Goal: Task Accomplishment & Management: Complete application form

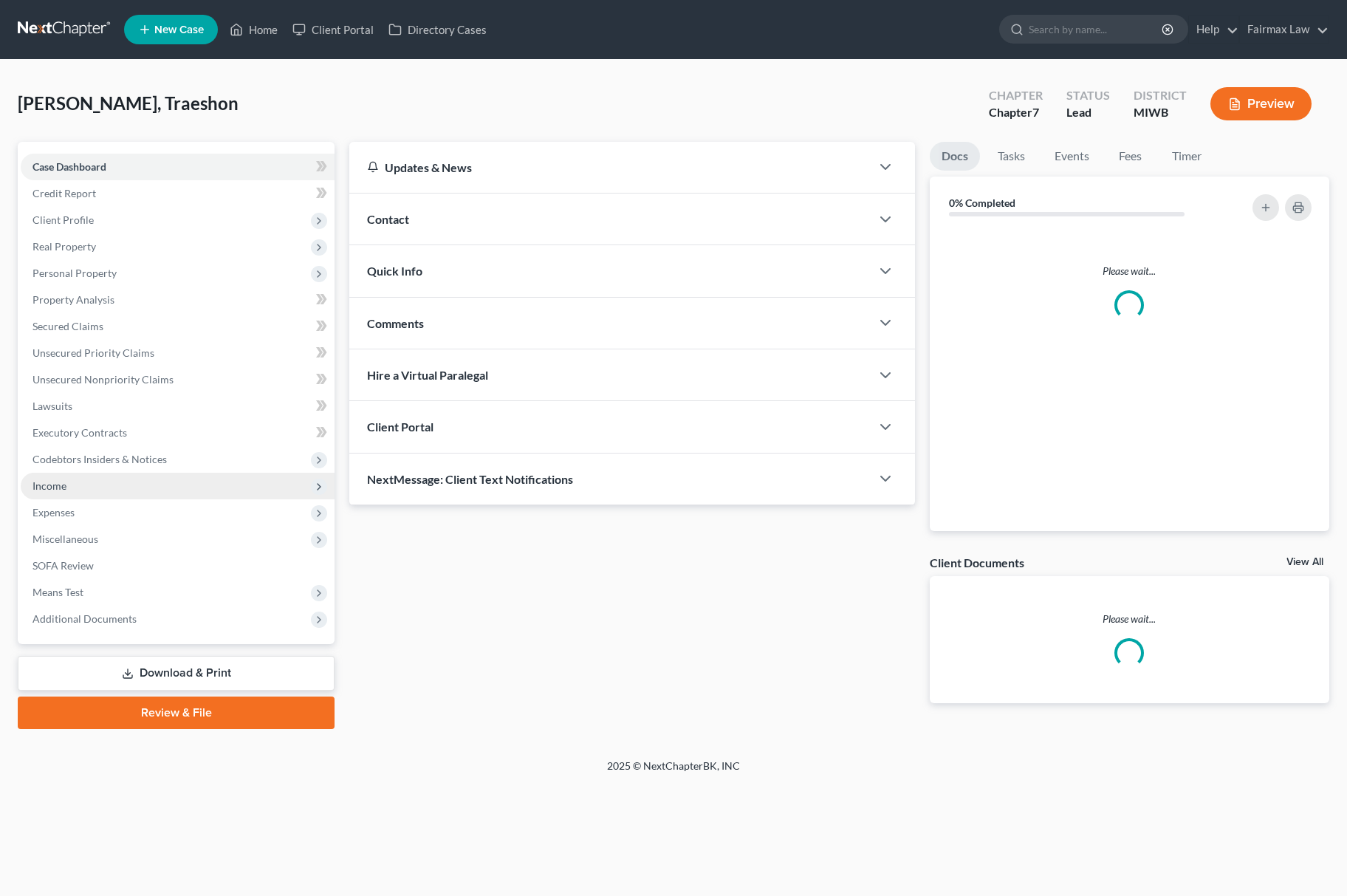
click at [150, 477] on span "Income" at bounding box center [177, 486] width 314 height 27
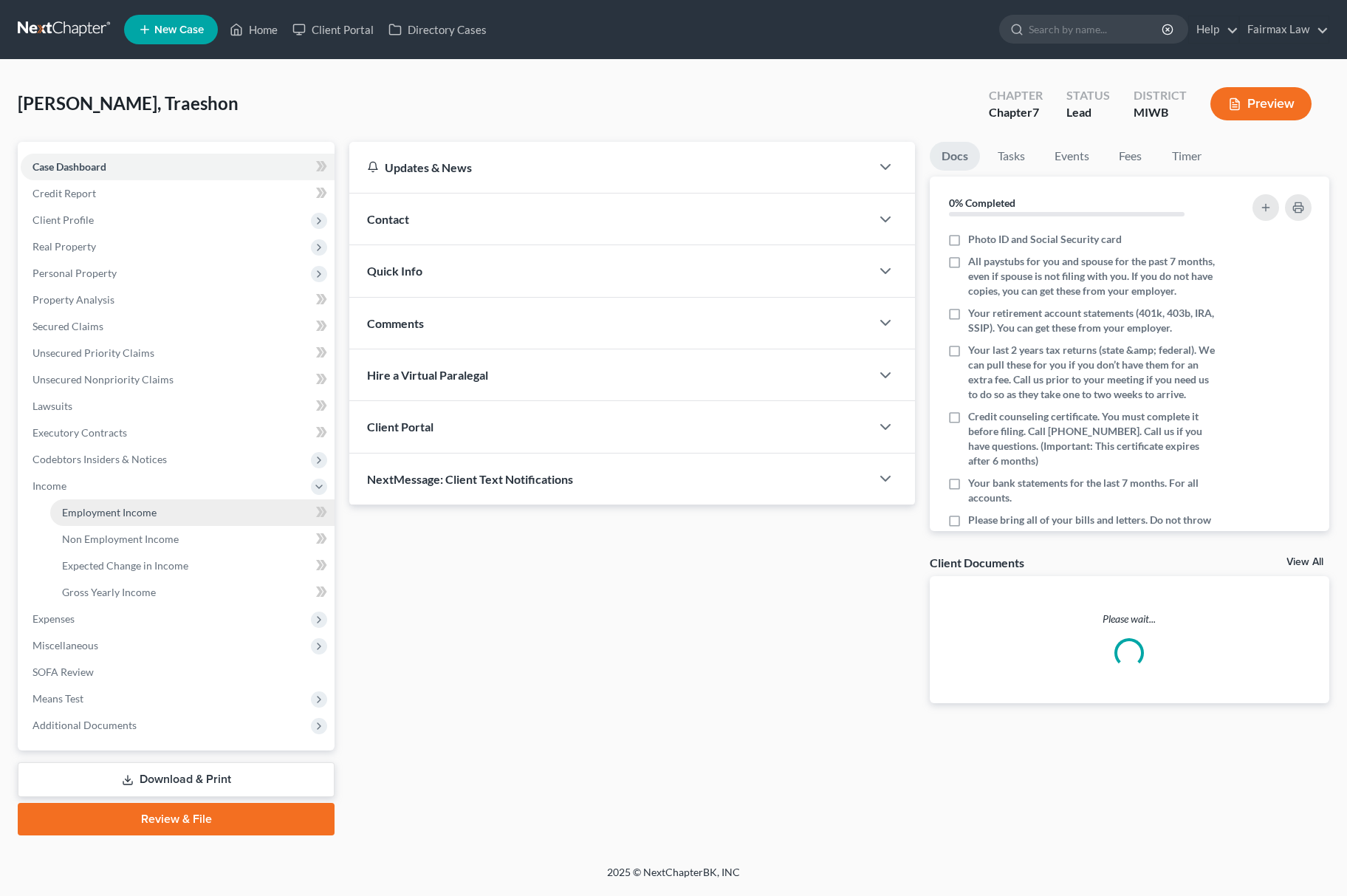
click at [87, 505] on span "Employment Income" at bounding box center [109, 512] width 95 height 12
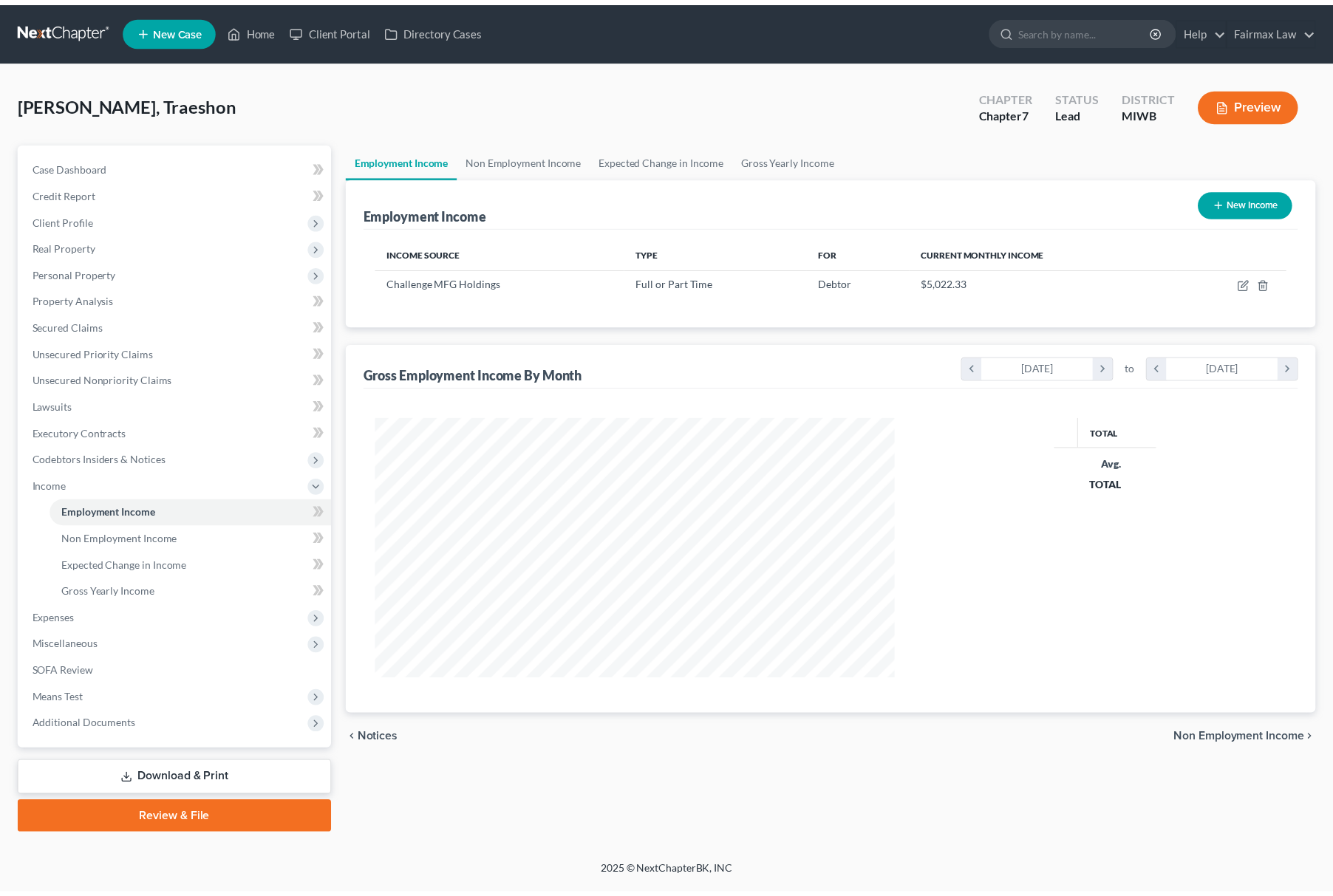
scroll to position [267, 554]
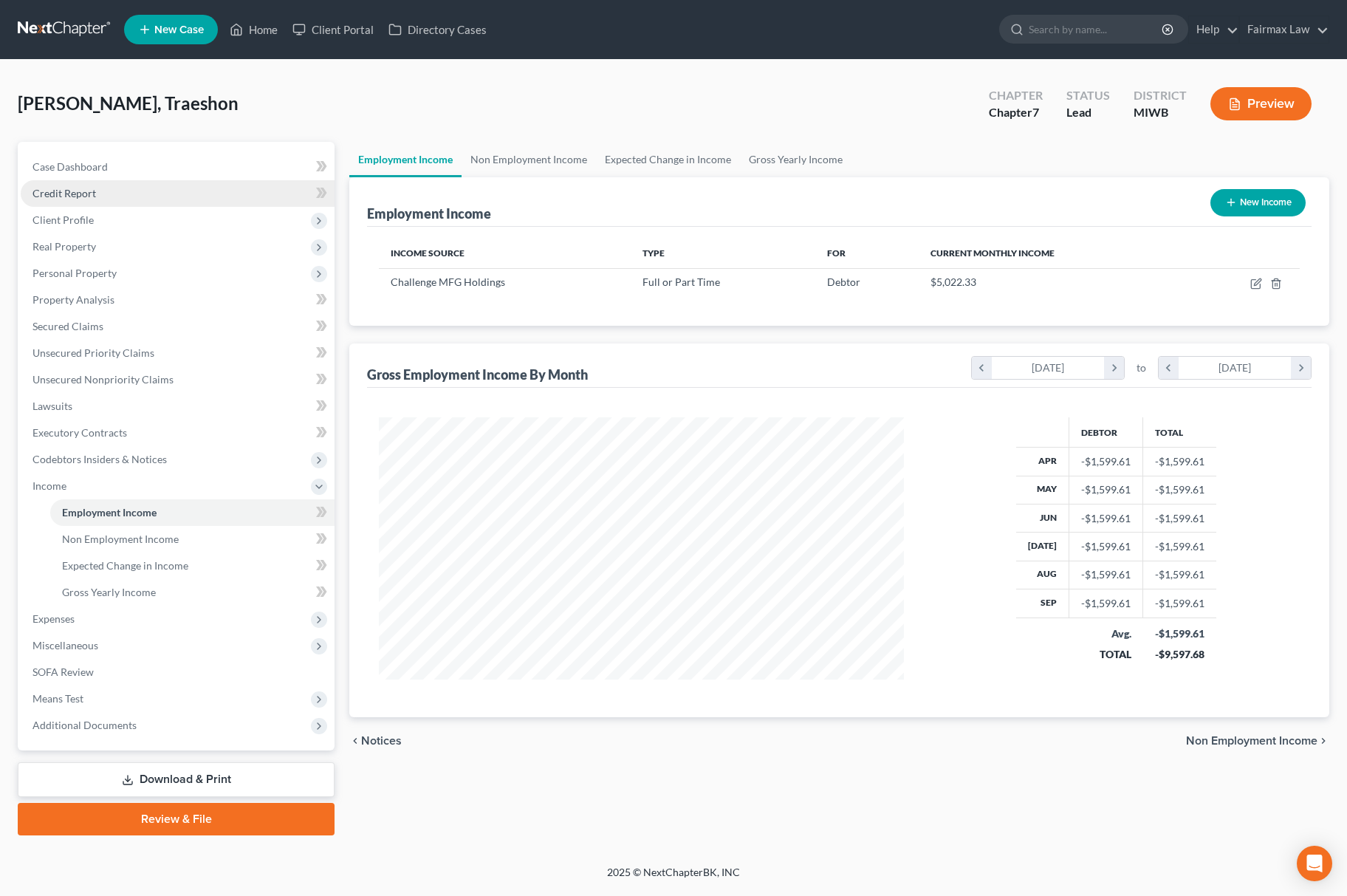
click at [101, 204] on link "Credit Report" at bounding box center [177, 194] width 314 height 27
click at [103, 216] on span "Client Profile" at bounding box center [177, 220] width 314 height 27
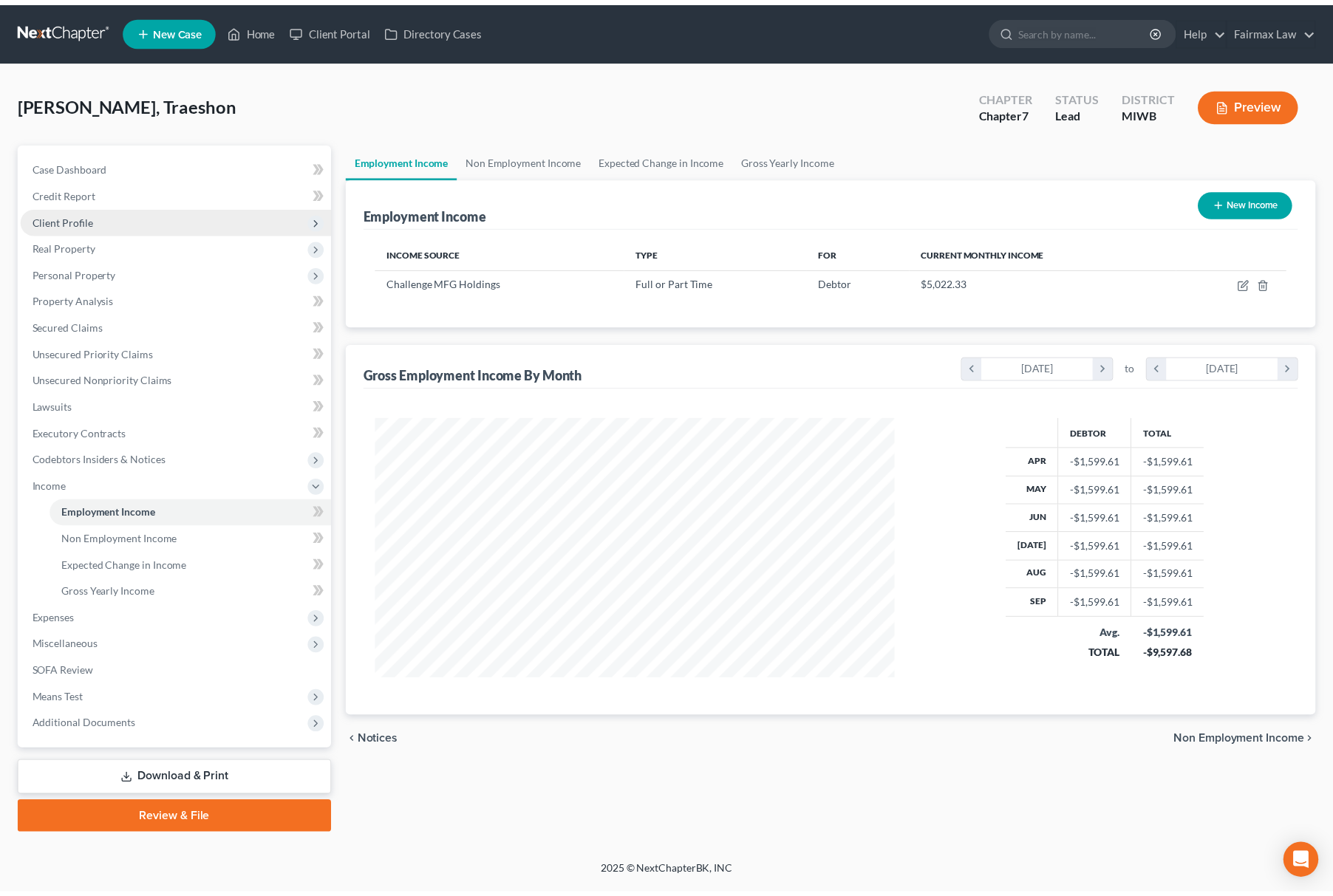
scroll to position [738199, 738186]
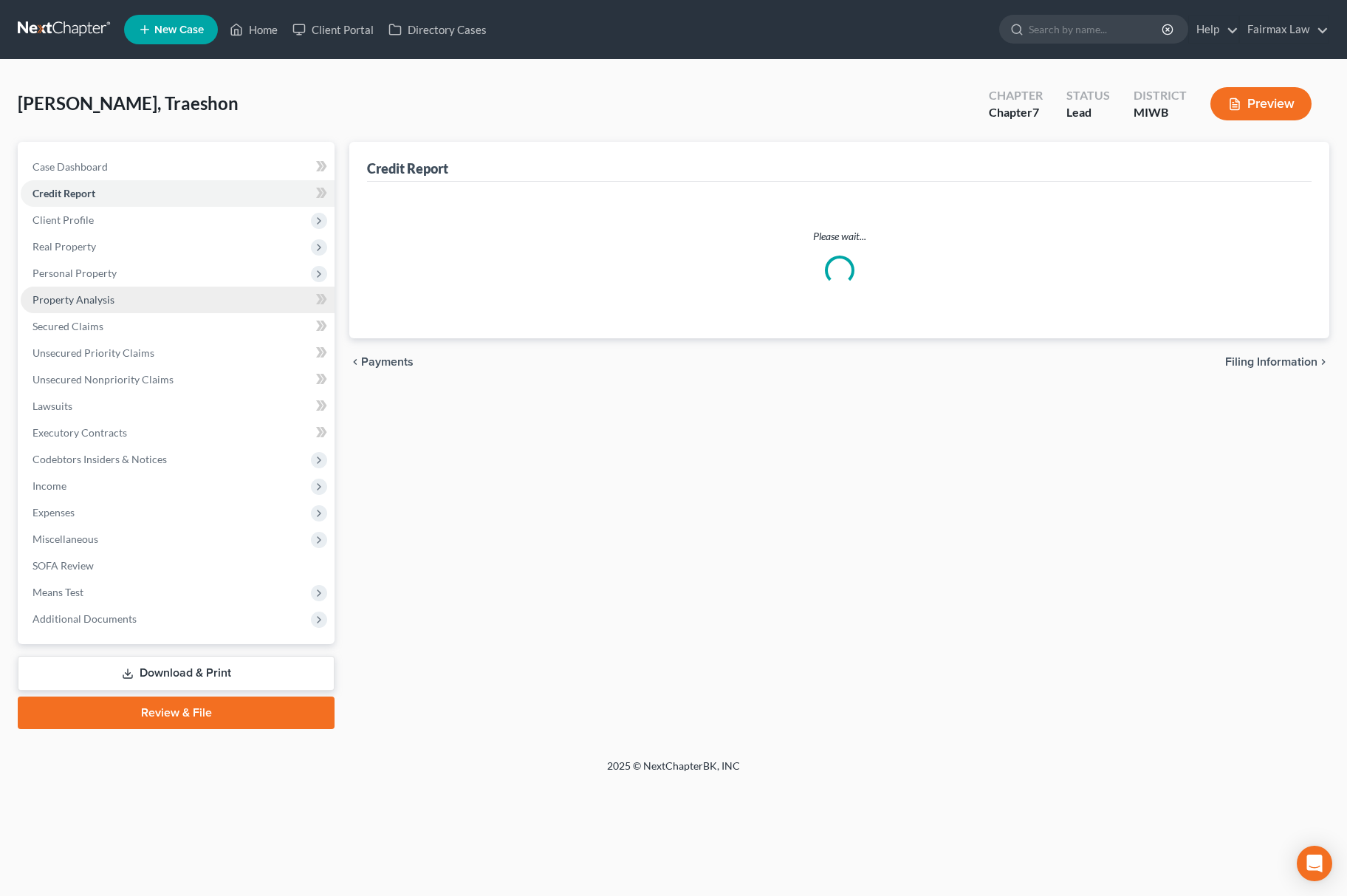
click at [106, 297] on ul "Case Dashboard Payments Invoices Payments Payments Credit Report Client Profile" at bounding box center [177, 393] width 314 height 479
click at [106, 228] on span "Client Profile" at bounding box center [177, 220] width 314 height 27
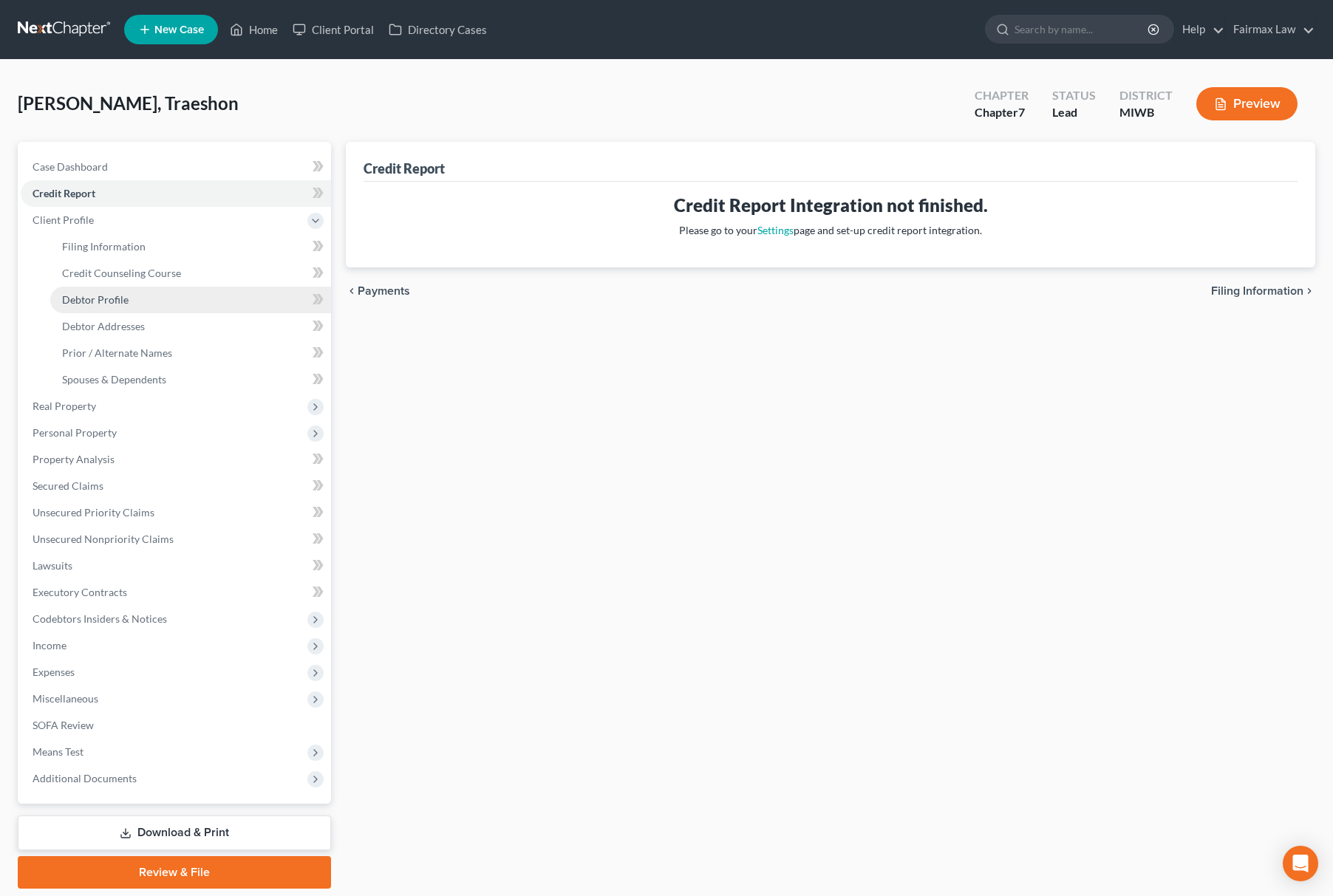
click at [114, 299] on span "Debtor Profile" at bounding box center [95, 300] width 66 height 12
select select "2"
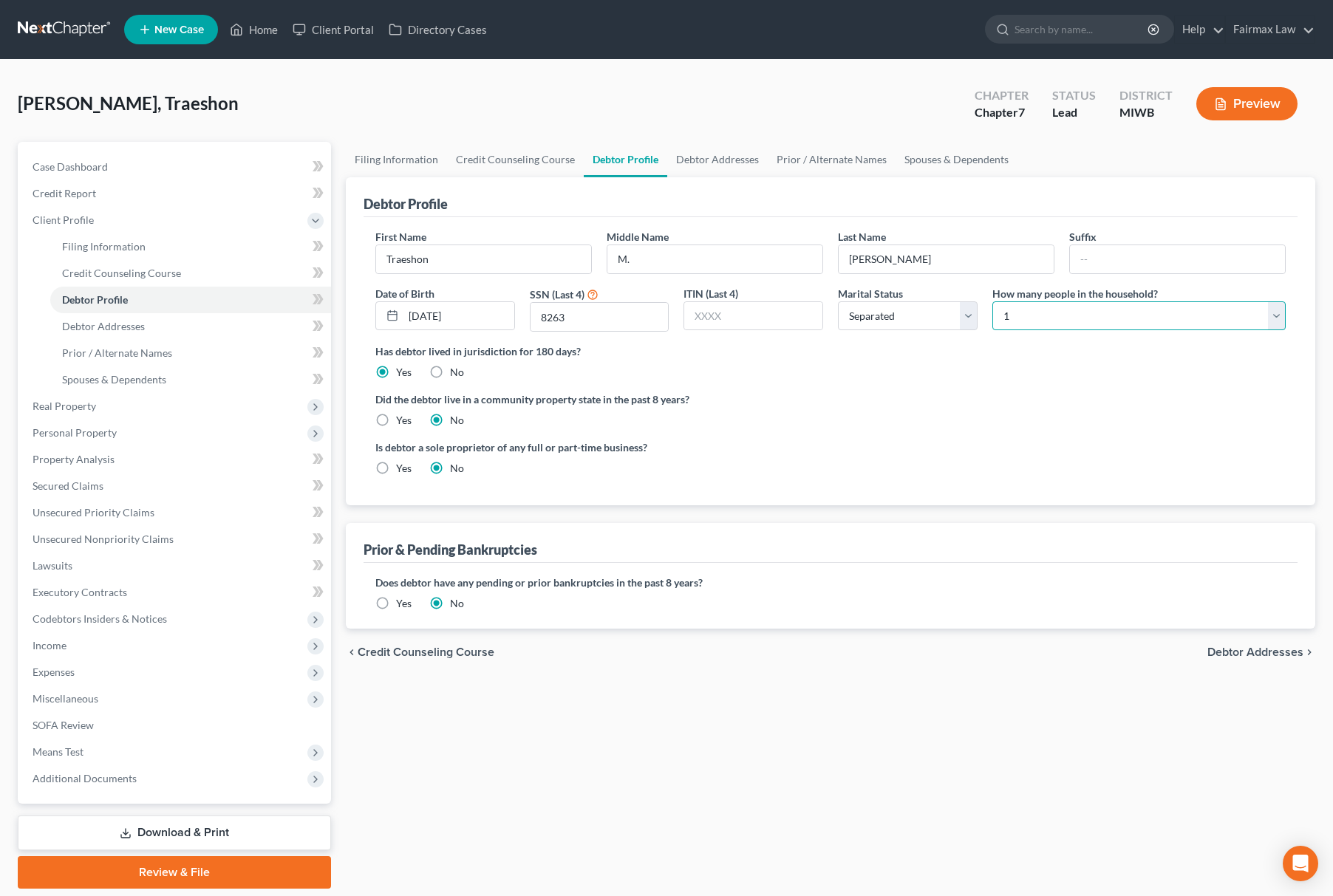
click at [1011, 308] on select "Select 1 2 3 4 5 6 7 8 9 10 11 12 13 14 15 16 17 18 19 20" at bounding box center [1139, 315] width 293 height 29
click at [992, 301] on select "Select 1 2 3 4 5 6 7 8 9 10 11 12 13 14 15 16 17 18 19 20" at bounding box center [1139, 315] width 293 height 29
click at [1026, 323] on select "Select 1 2 3 4 5 6 7 8 9 10 11 12 13 14 15 16 17 18 19 20" at bounding box center [1139, 315] width 293 height 29
select select "1"
click at [992, 301] on select "Select 1 2 3 4 5 6 7 8 9 10 11 12 13 14 15 16 17 18 19 20" at bounding box center [1139, 315] width 293 height 29
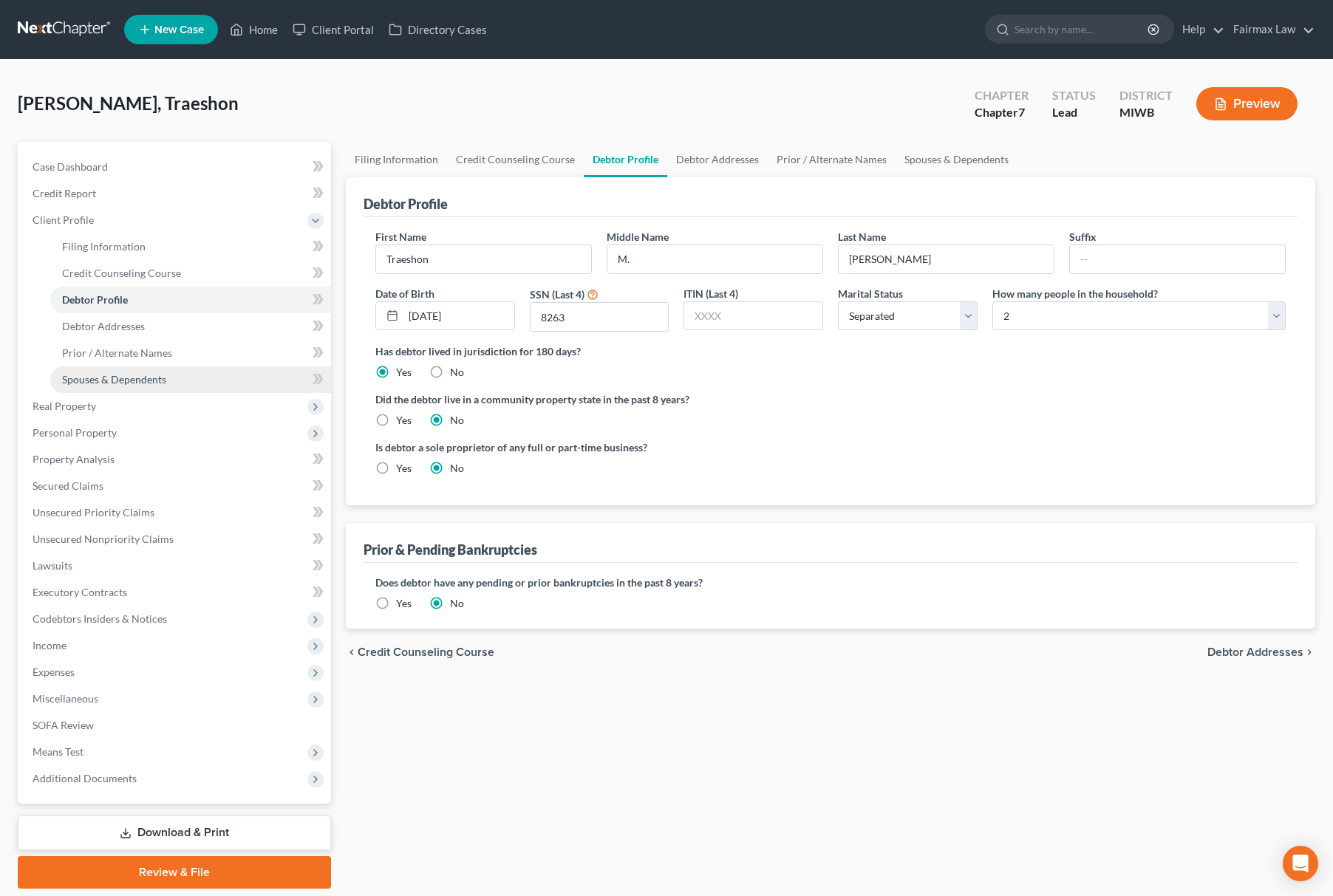
click at [195, 379] on link "Spouses & Dependents" at bounding box center [191, 380] width 281 height 27
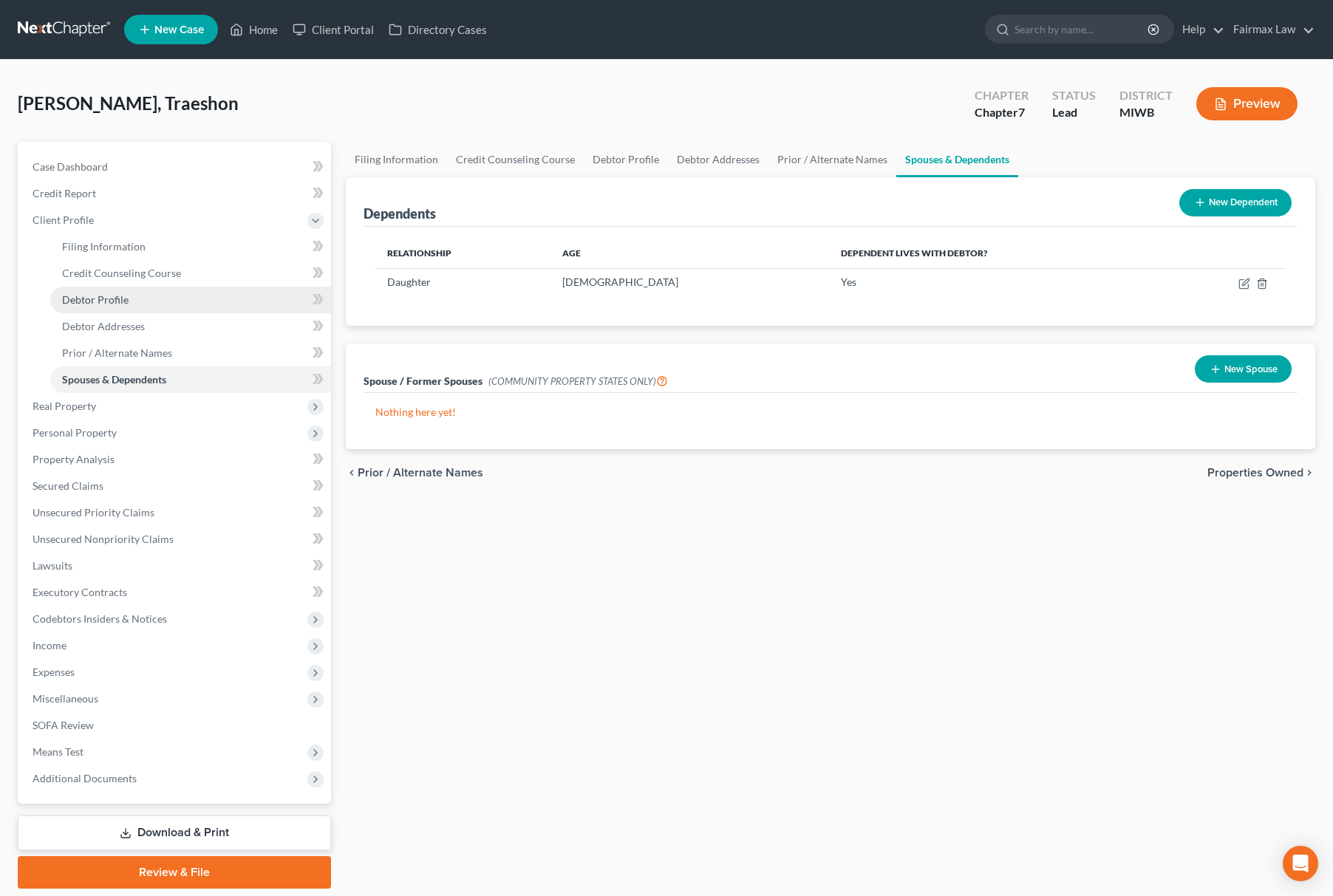
click at [164, 310] on link "Debtor Profile" at bounding box center [191, 300] width 281 height 27
select select "2"
select select "1"
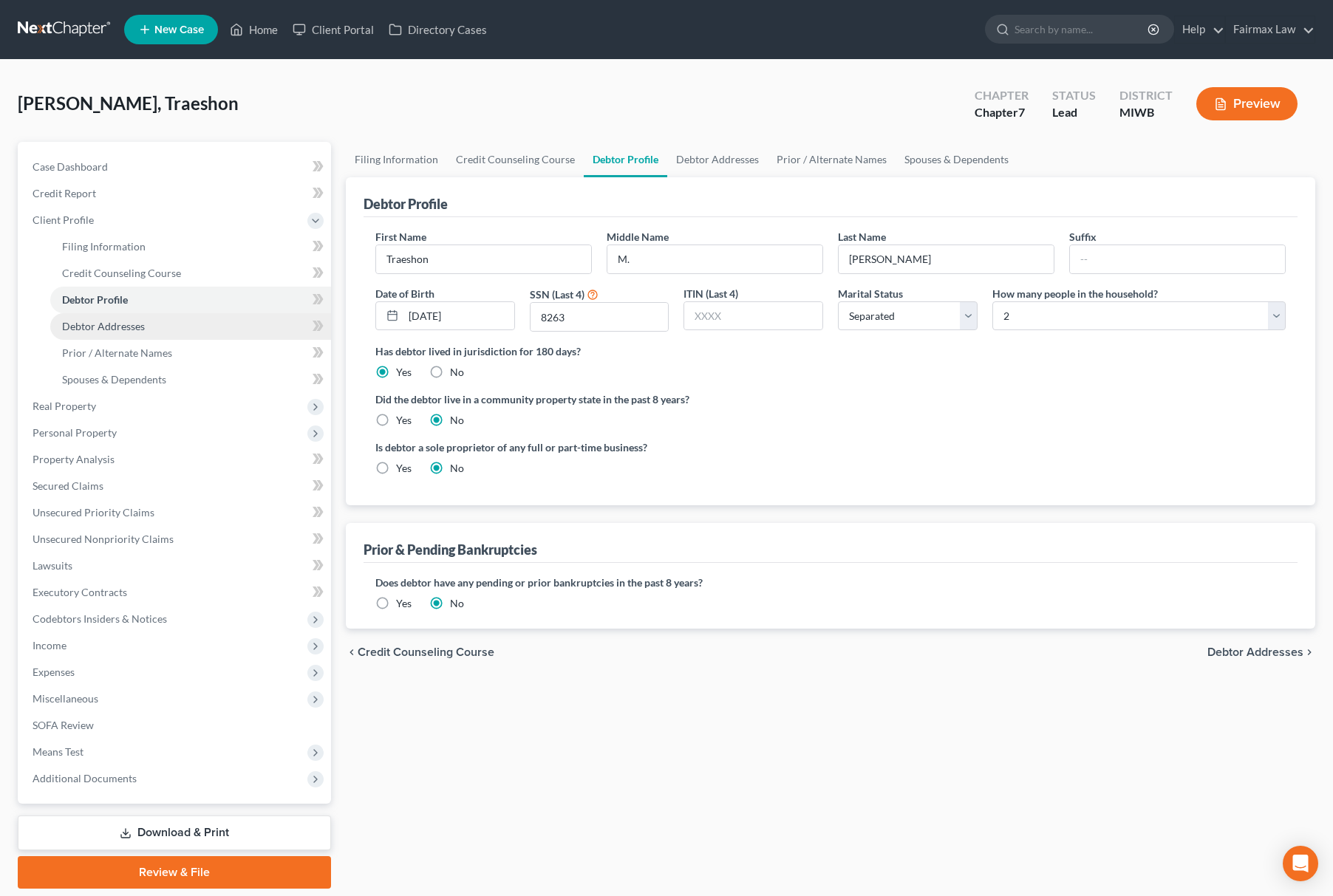
click at [133, 331] on link "Debtor Addresses" at bounding box center [191, 326] width 281 height 27
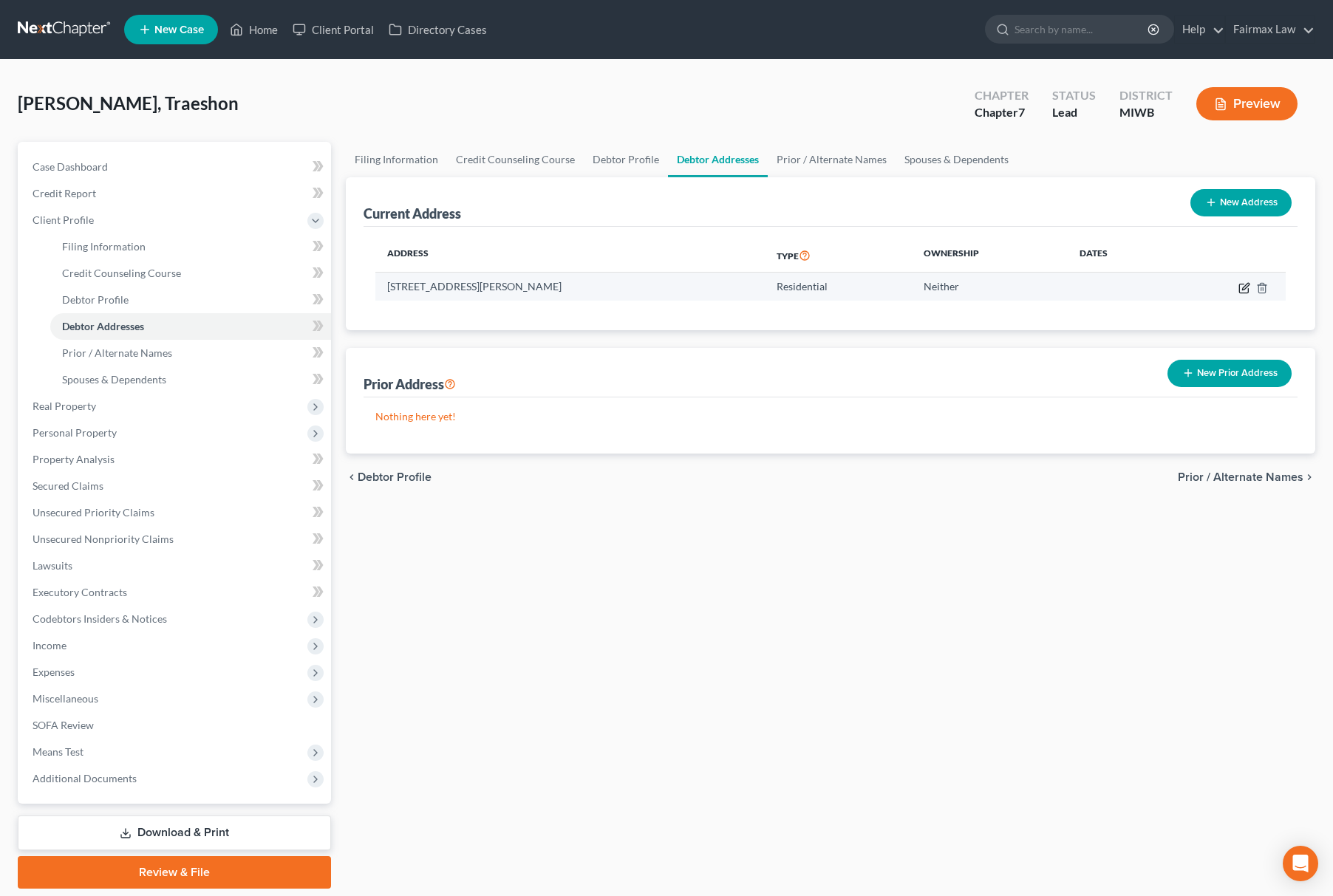
click at [1241, 290] on icon "button" at bounding box center [1244, 287] width 11 height 11
select select "23"
select select "0"
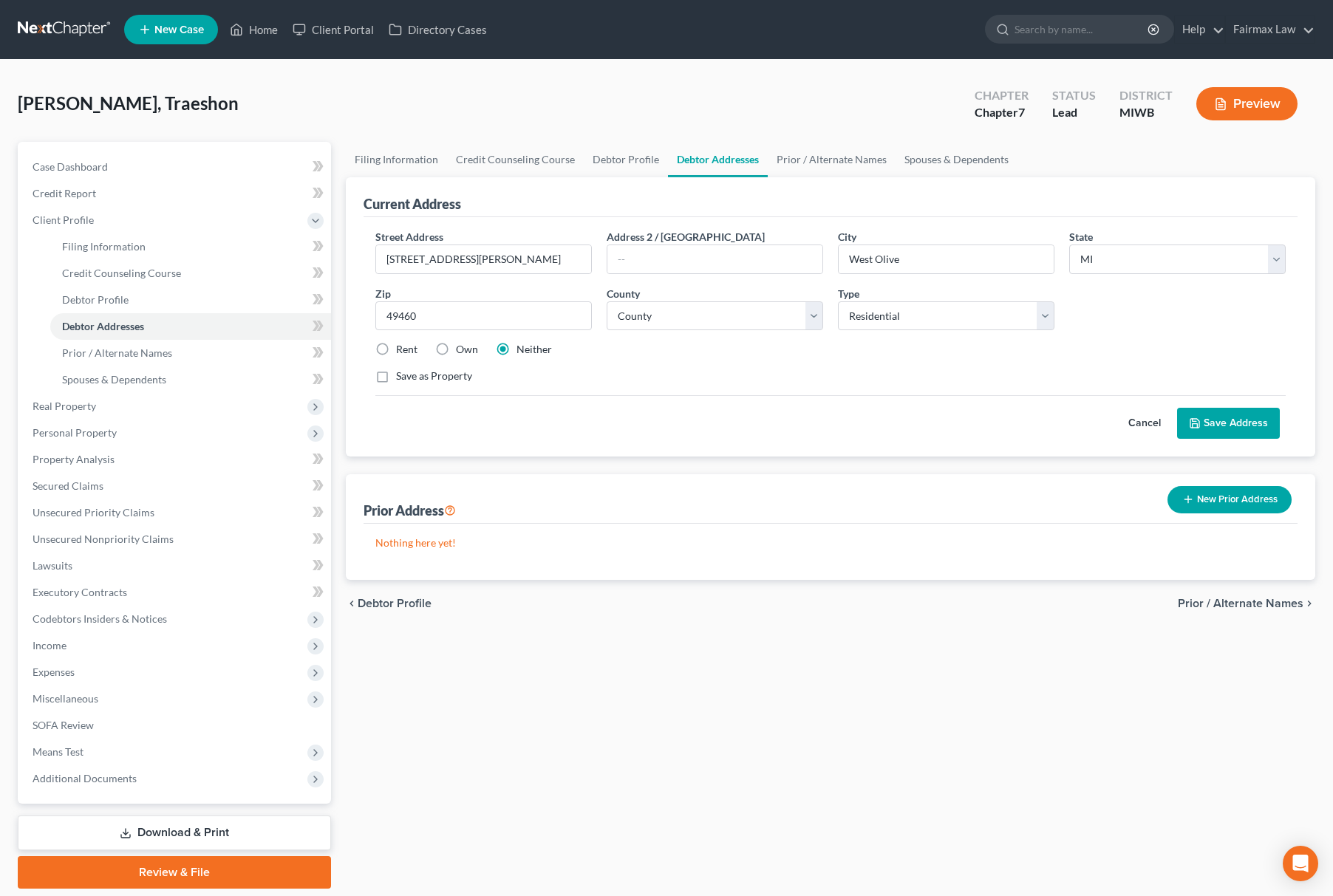
drag, startPoint x: 381, startPoint y: 348, endPoint x: 390, endPoint y: 348, distance: 9.0
click at [396, 348] on label "Rent" at bounding box center [407, 349] width 21 height 15
click at [402, 348] on input "Rent" at bounding box center [407, 346] width 10 height 10
radio input "true"
click at [1239, 417] on button "Save Address" at bounding box center [1228, 422] width 103 height 31
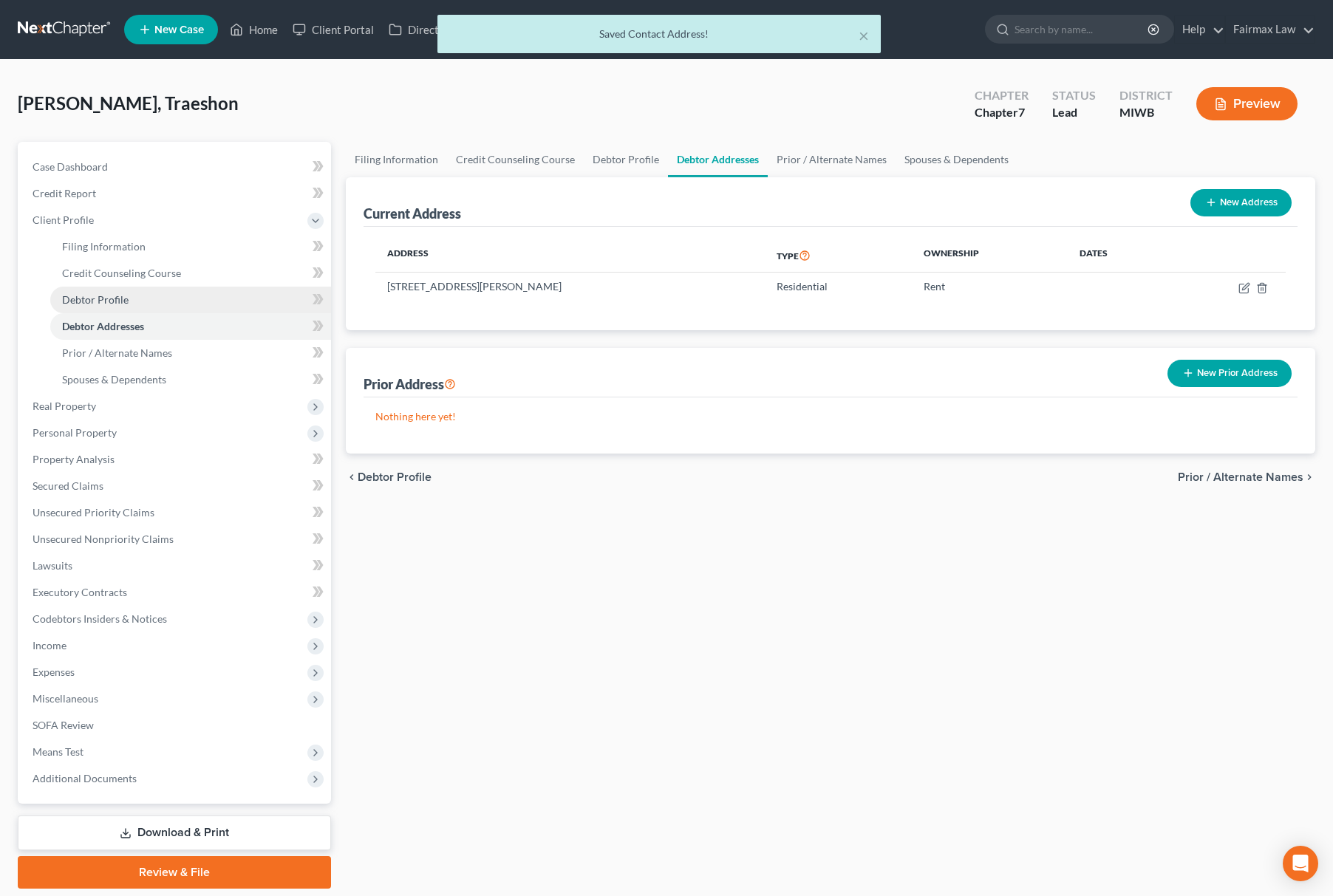
click at [146, 299] on link "Debtor Profile" at bounding box center [191, 300] width 281 height 27
select select "2"
select select "1"
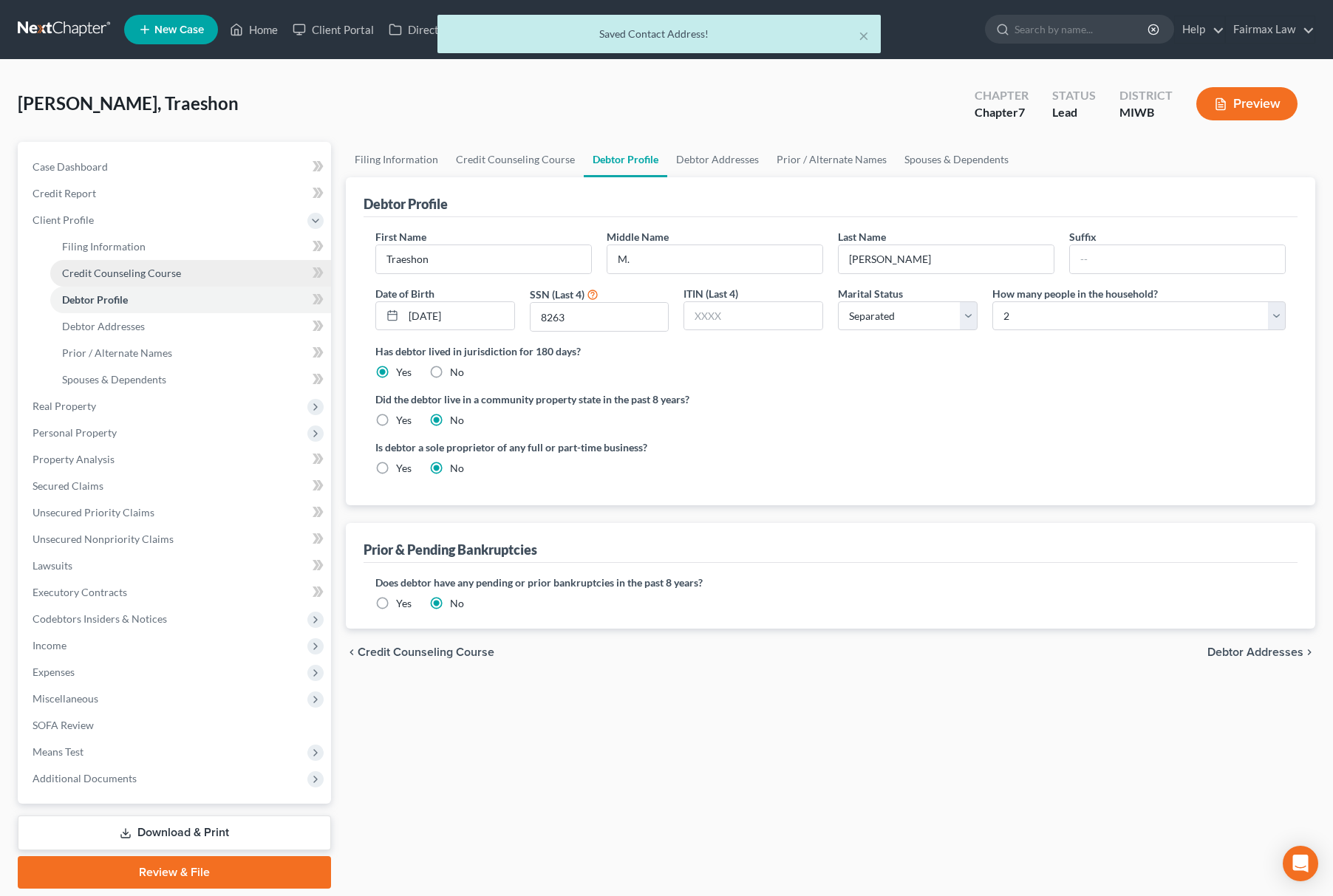
click at [133, 260] on link "Credit Counseling Course" at bounding box center [191, 273] width 281 height 27
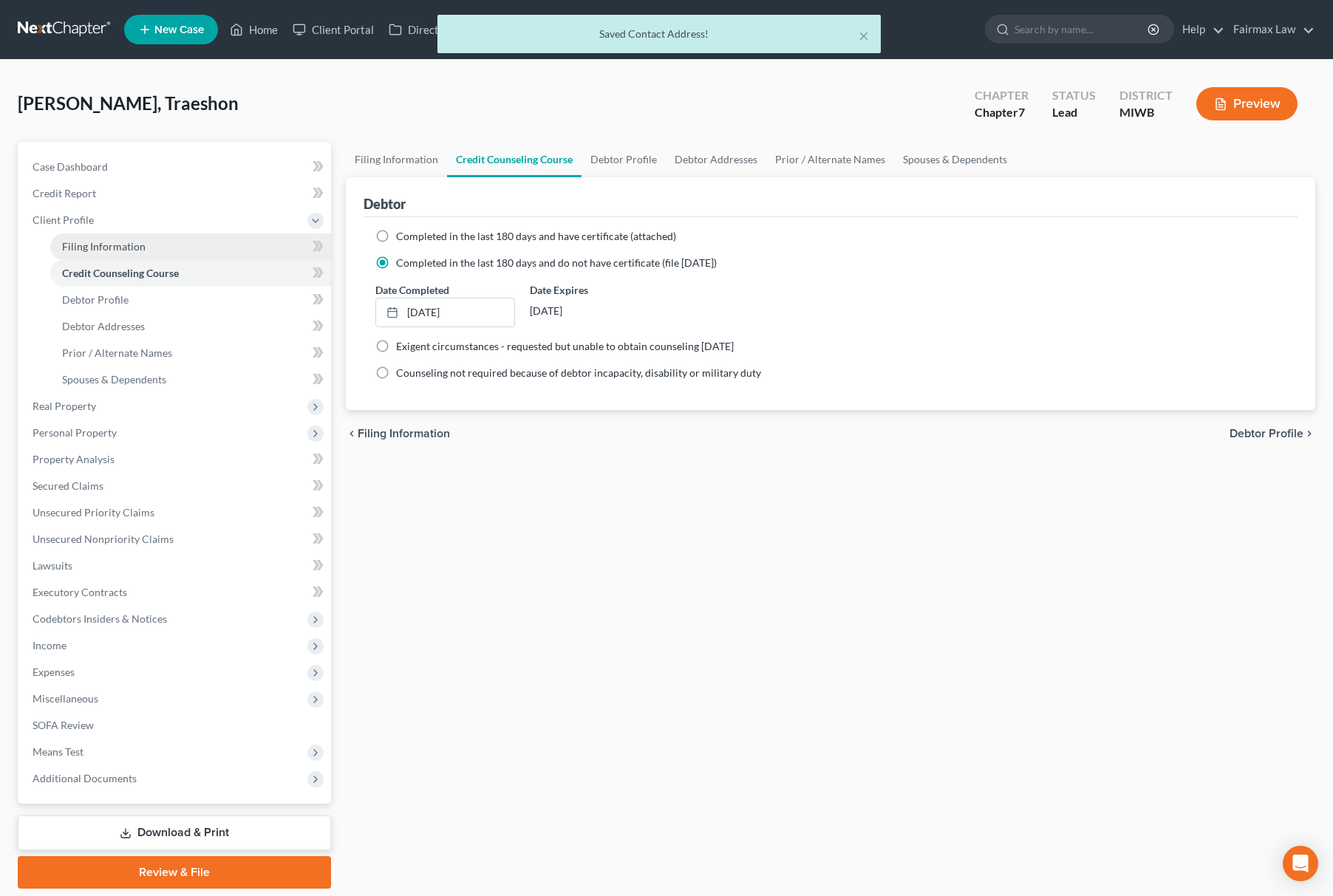
click at [142, 253] on link "Filing Information" at bounding box center [191, 247] width 281 height 27
select select "1"
select select "0"
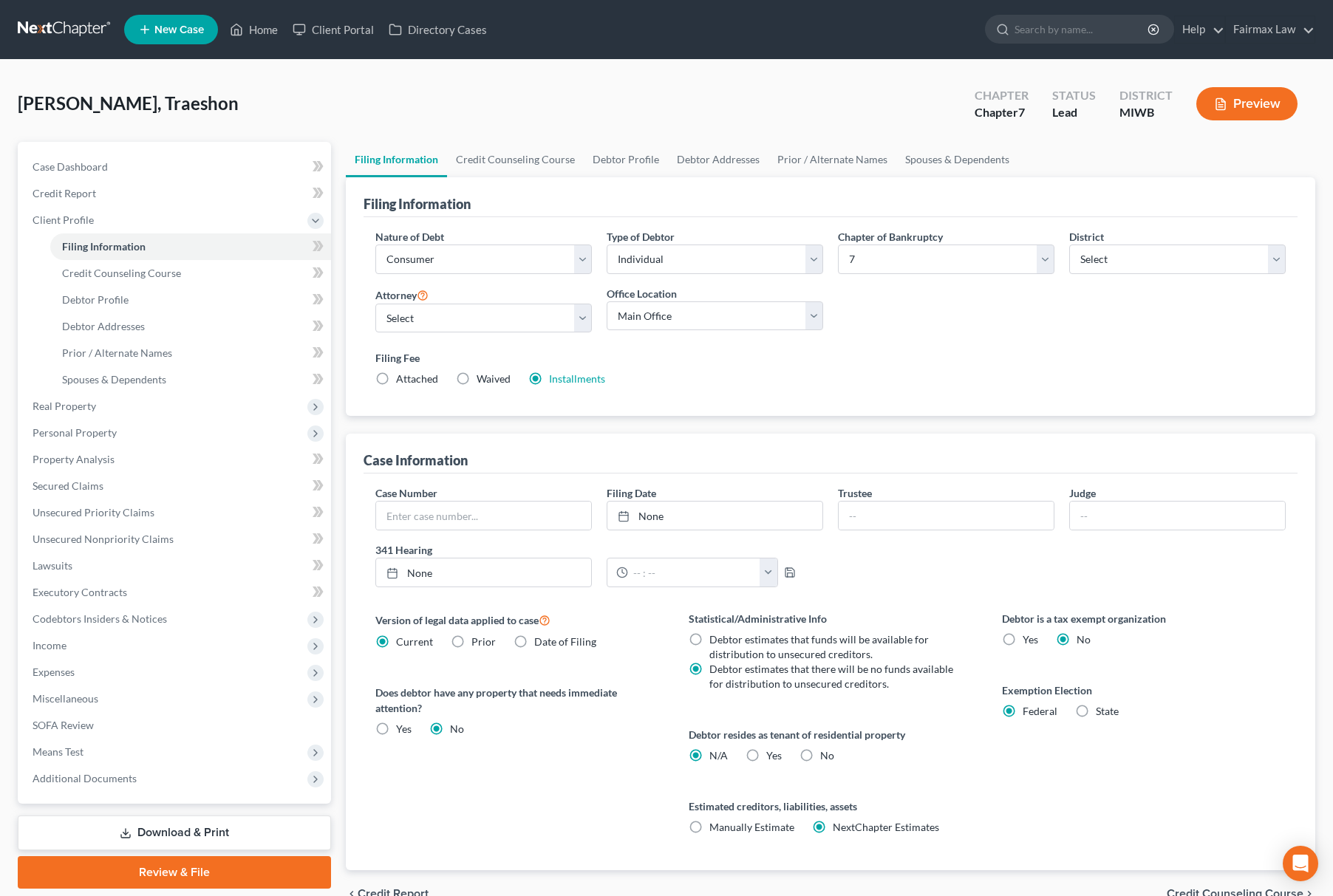
click at [766, 755] on label "Yes Yes" at bounding box center [774, 756] width 16 height 15
click at [772, 755] on input "Yes Yes" at bounding box center [776, 753] width 10 height 10
radio input "true"
radio input "false"
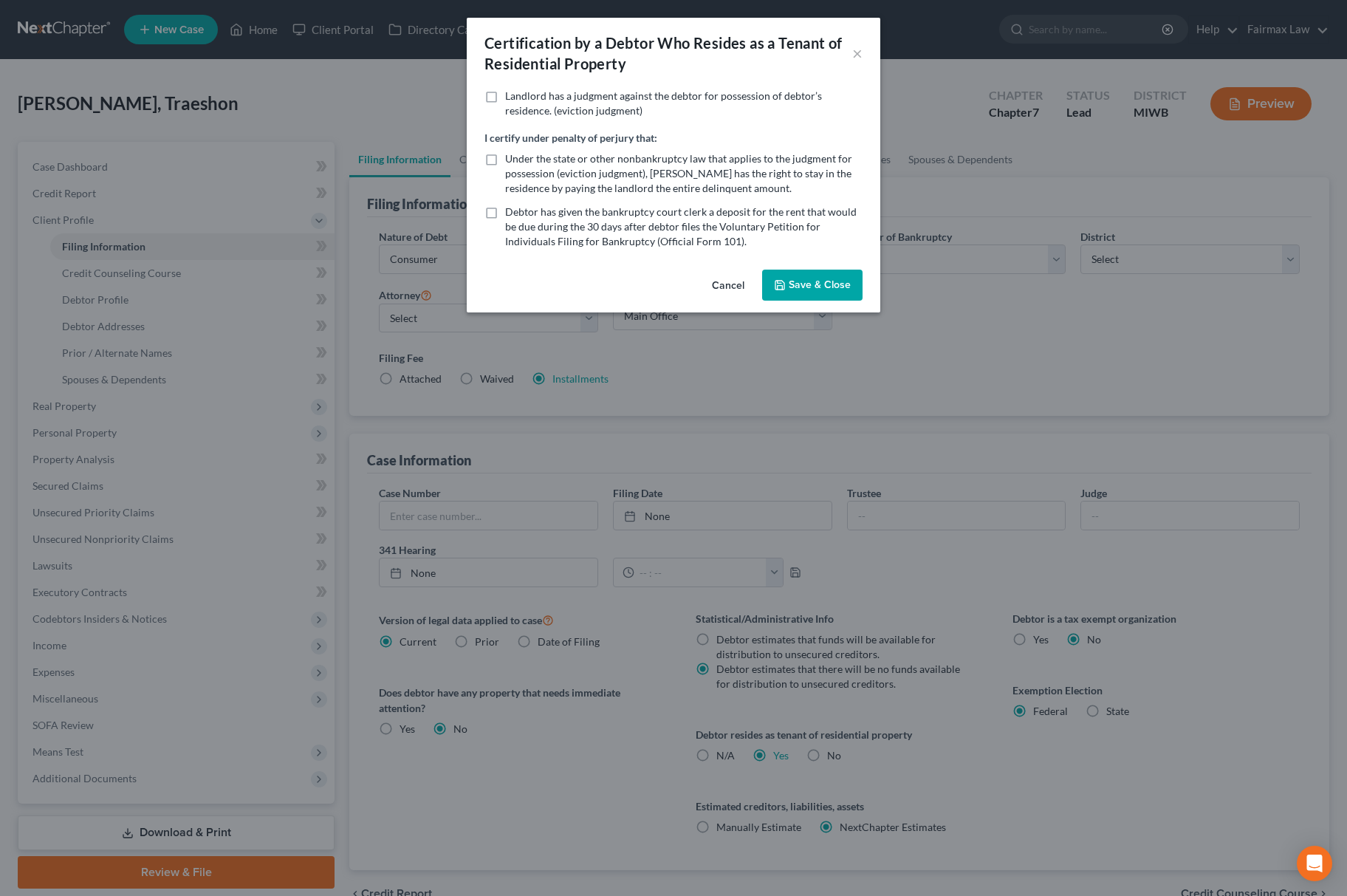
click at [828, 263] on div "Cancel Save & Close" at bounding box center [674, 287] width 414 height 49
click at [819, 272] on button "Save & Close" at bounding box center [812, 285] width 101 height 31
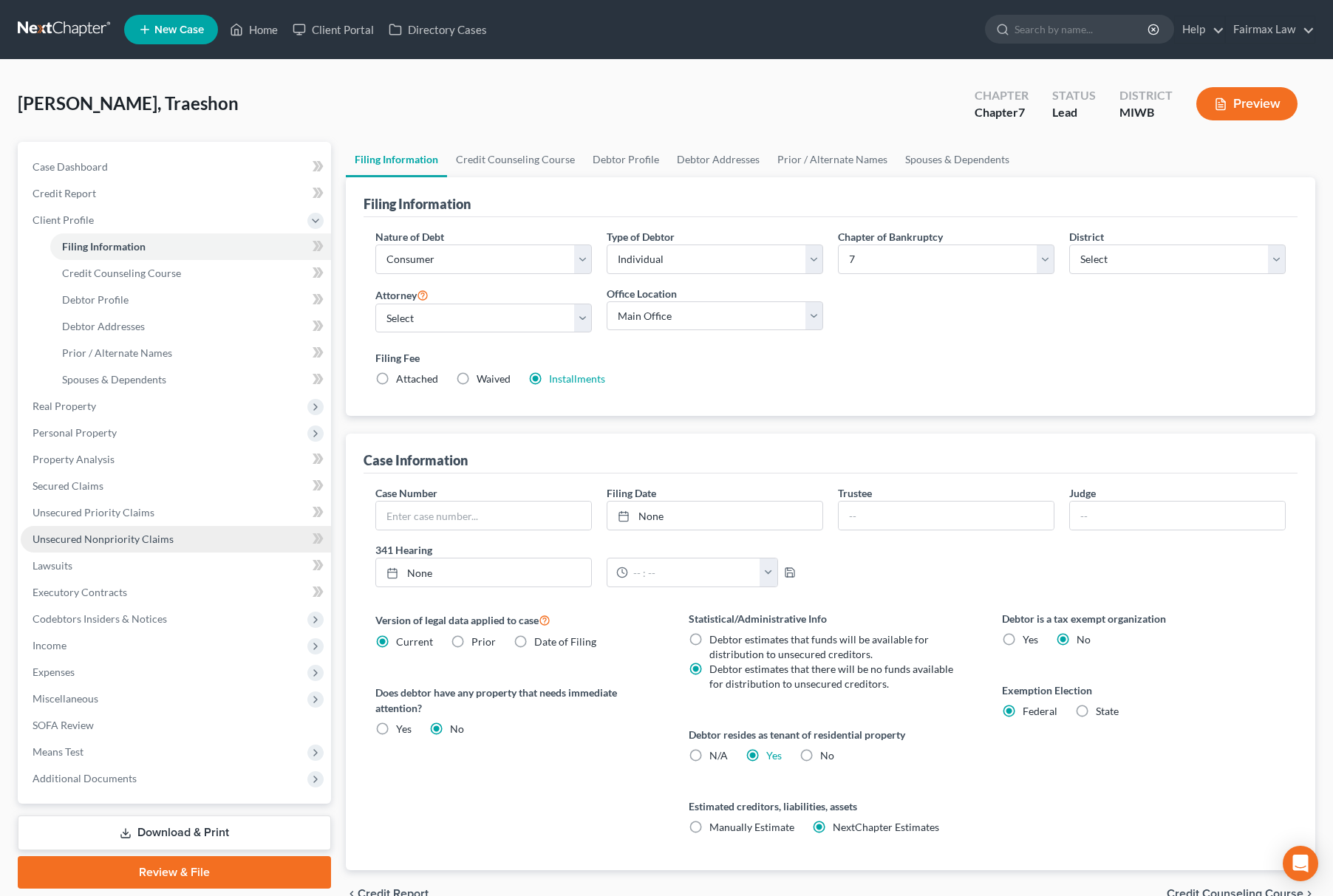
click at [118, 528] on link "Unsecured Nonpriority Claims" at bounding box center [175, 539] width 310 height 27
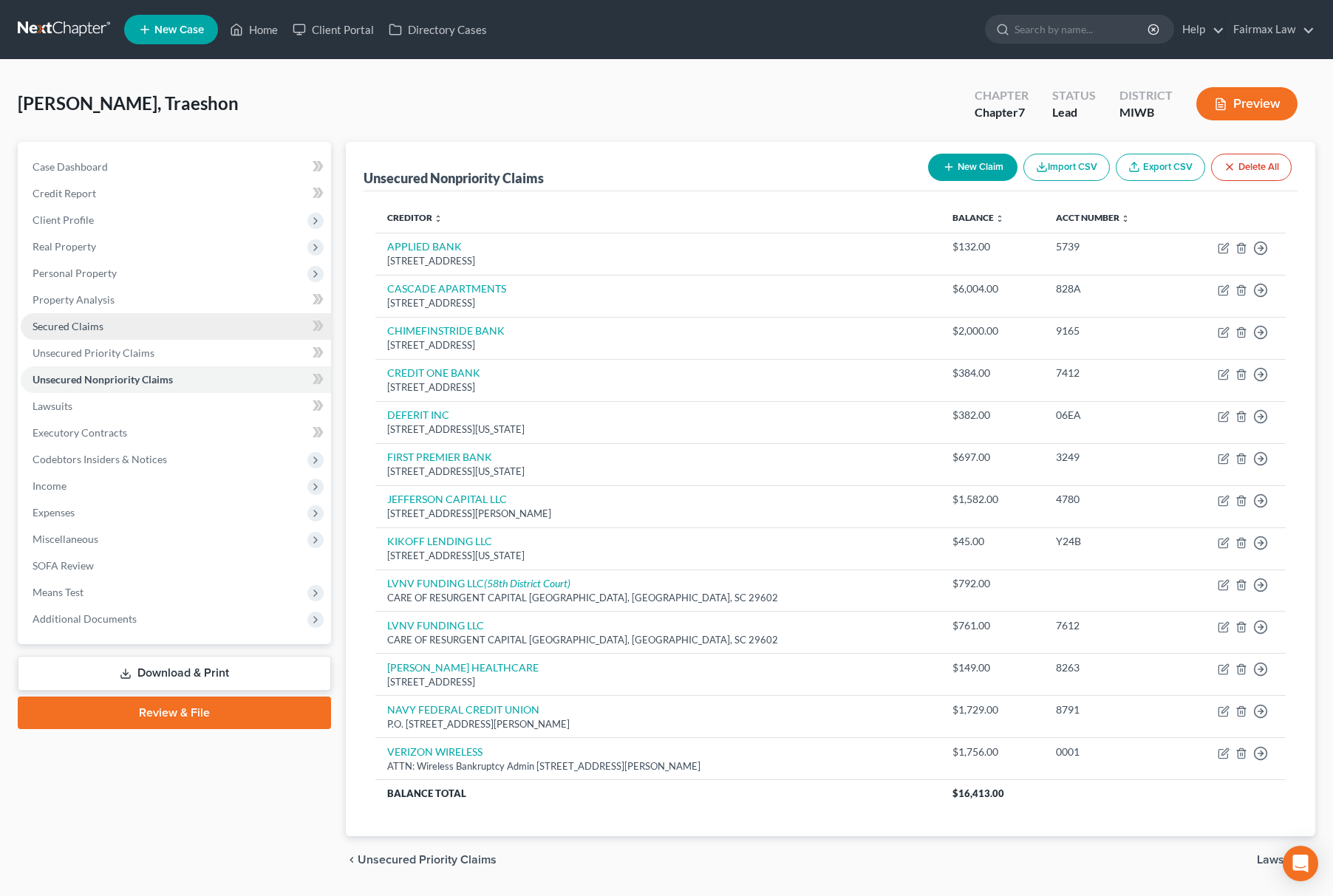
click at [115, 331] on link "Secured Claims" at bounding box center [175, 326] width 310 height 27
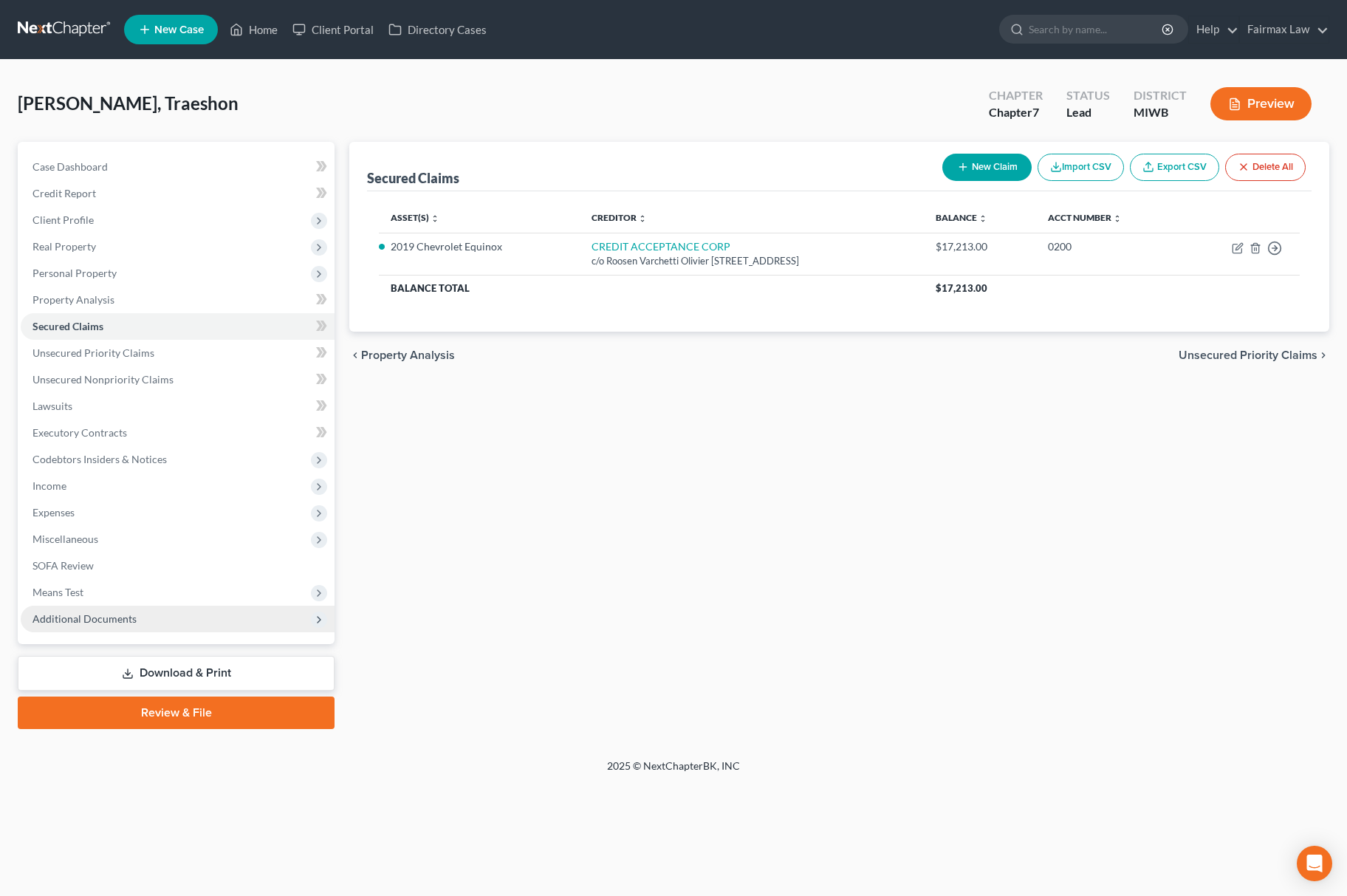
click at [90, 612] on span "Additional Documents" at bounding box center [85, 619] width 104 height 12
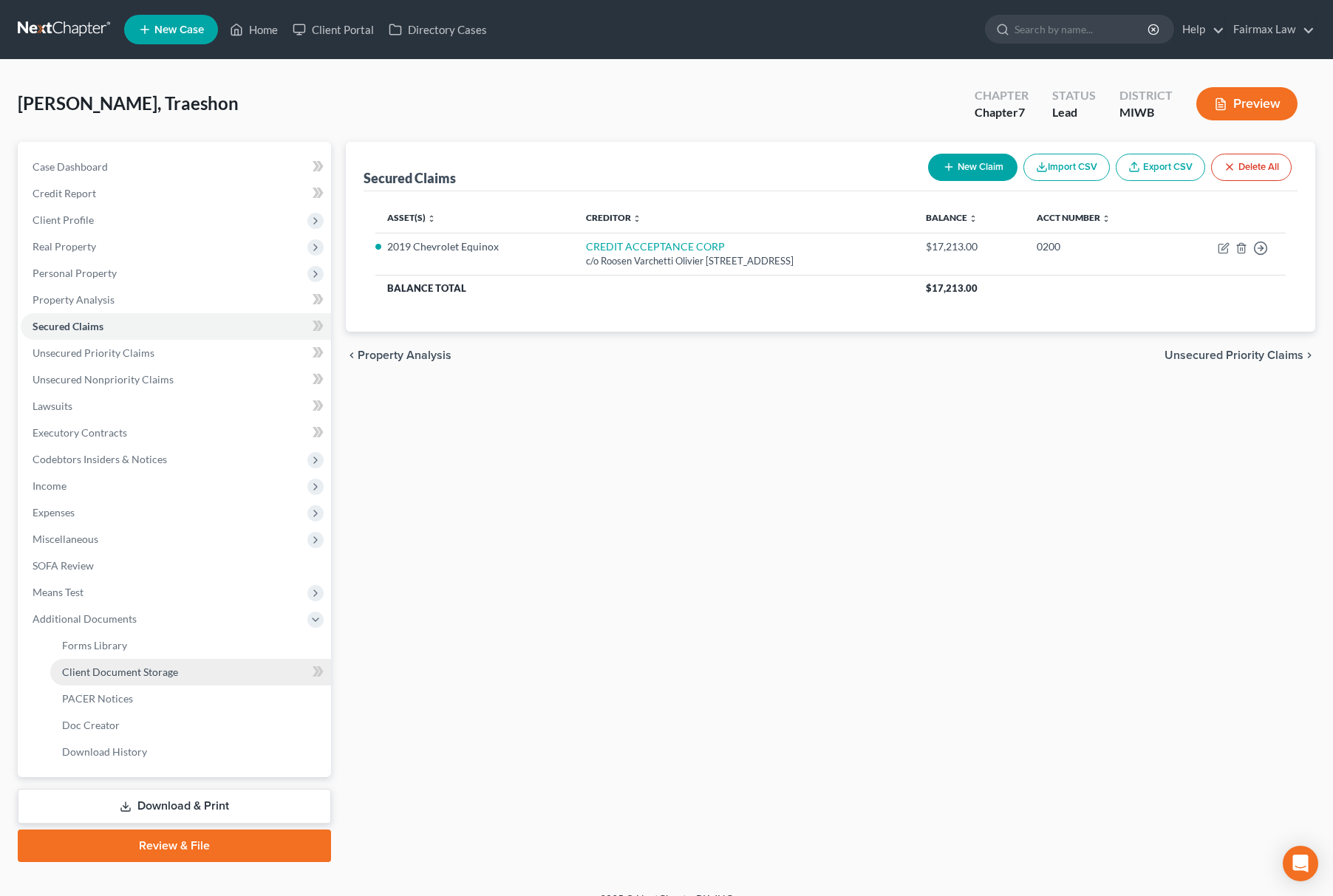
click at [140, 667] on span "Client Document Storage" at bounding box center [119, 672] width 116 height 12
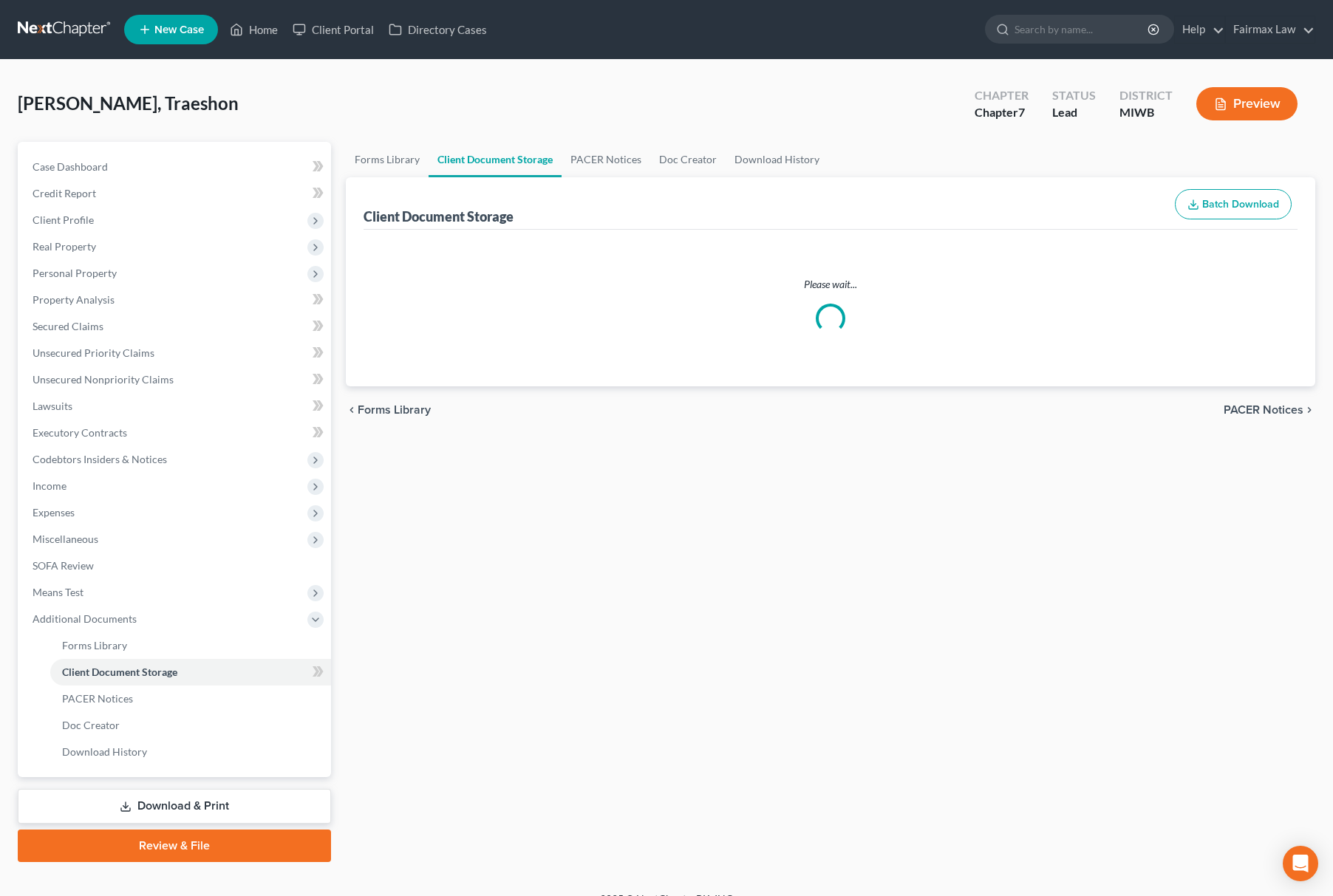
select select "1"
select select "4"
